Goal: Task Accomplishment & Management: Use online tool/utility

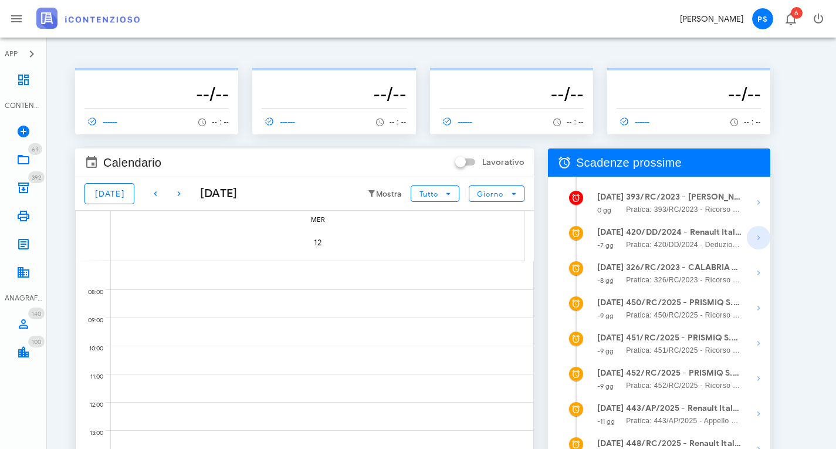
click at [756, 237] on icon "button" at bounding box center [759, 238] width 14 height 14
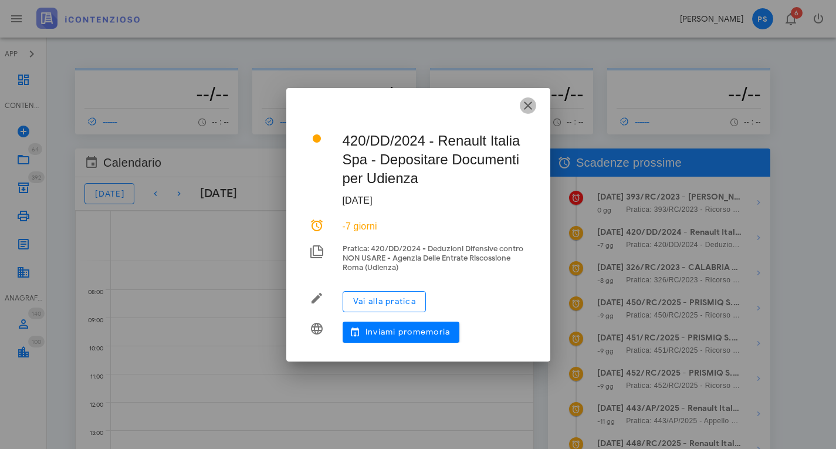
click at [528, 105] on icon "button" at bounding box center [528, 106] width 14 height 14
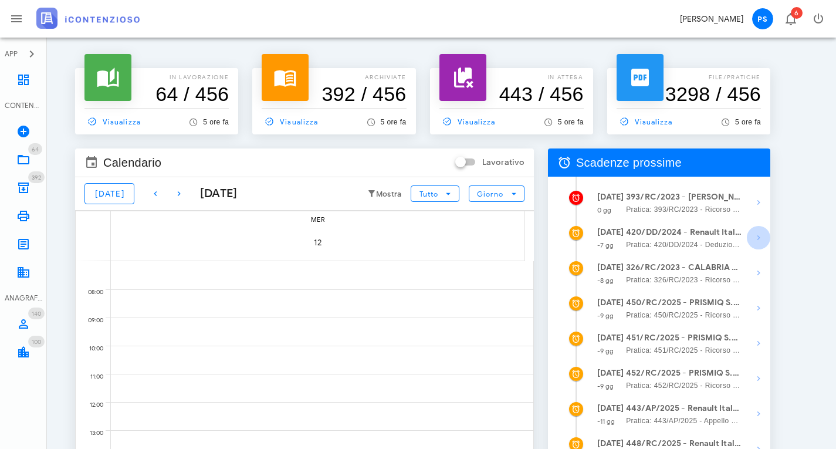
click at [755, 238] on icon "button" at bounding box center [759, 238] width 14 height 14
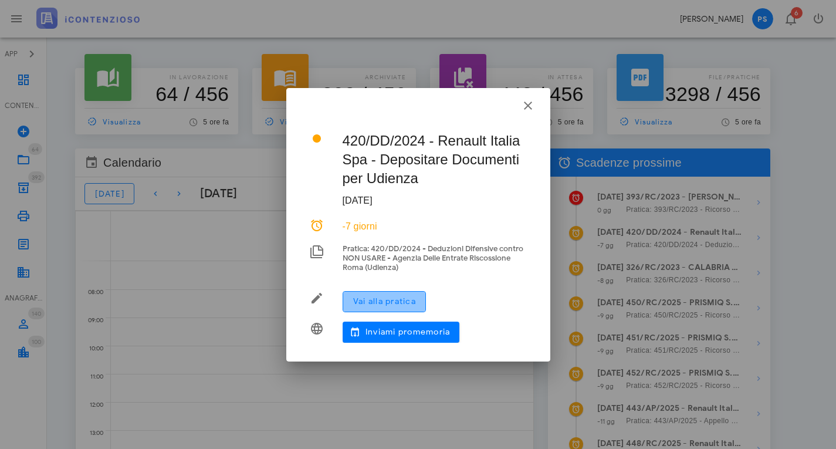
click at [389, 302] on span "Vai alla pratica" at bounding box center [384, 301] width 63 height 10
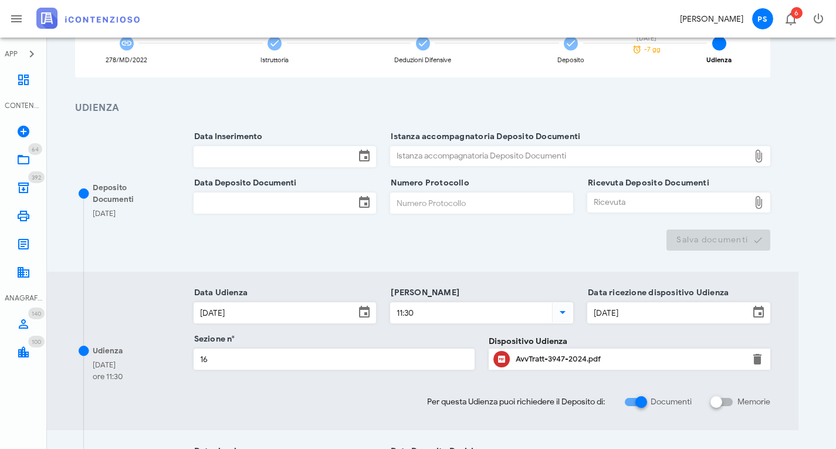
scroll to position [117, 0]
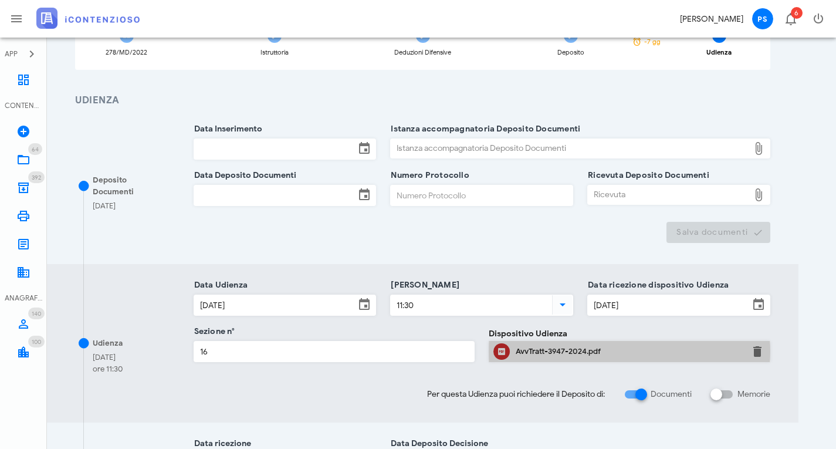
click at [536, 349] on div "AvvTratt-3947-2024.pdf" at bounding box center [630, 351] width 228 height 9
